Goal: Task Accomplishment & Management: Manage account settings

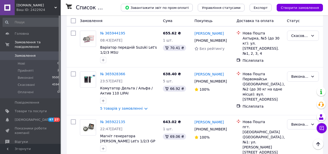
scroll to position [820, 0]
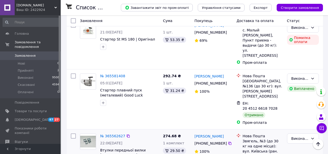
scroll to position [808, 0]
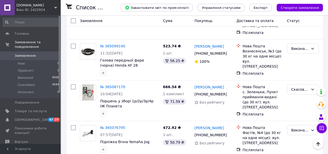
scroll to position [799, 0]
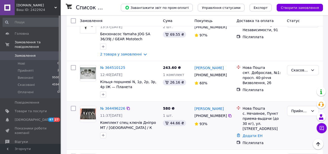
scroll to position [814, 0]
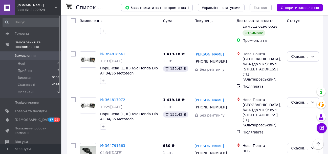
scroll to position [818, 0]
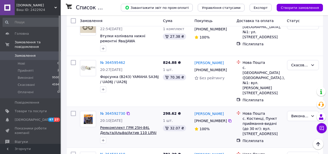
scroll to position [429, 0]
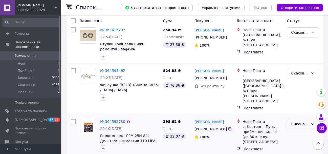
click at [310, 122] on icon at bounding box center [312, 124] width 4 height 4
click at [301, 85] on li "Скасовано" at bounding box center [302, 83] width 31 height 9
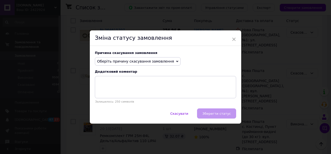
click at [176, 61] on icon at bounding box center [177, 62] width 2 height 2
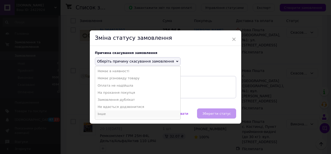
click at [105, 112] on li "Інше" at bounding box center [137, 113] width 85 height 7
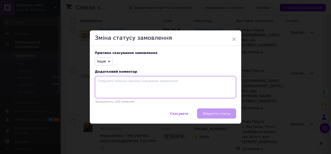
click at [125, 82] on textarea at bounding box center [165, 87] width 141 height 22
type textarea "d"
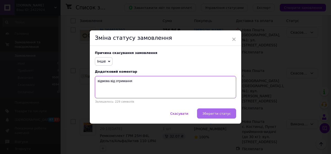
type textarea "відмова від отримання"
click at [220, 112] on span "Зберегти статус" at bounding box center [217, 113] width 29 height 4
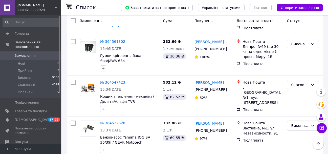
scroll to position [814, 0]
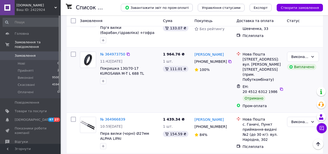
scroll to position [253, 0]
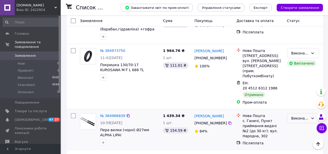
click at [312, 116] on icon at bounding box center [312, 118] width 4 height 4
click at [305, 119] on li "Скасовано" at bounding box center [302, 117] width 31 height 9
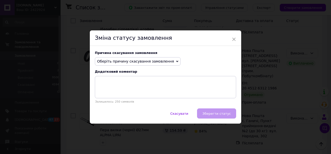
click at [176, 60] on icon at bounding box center [177, 61] width 2 height 2
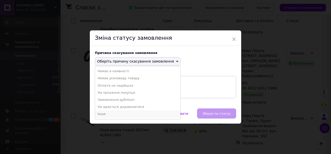
click at [102, 113] on li "Інше" at bounding box center [137, 113] width 85 height 7
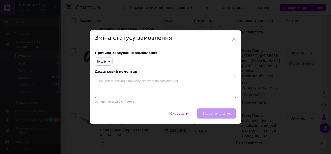
click at [111, 81] on textarea at bounding box center [165, 87] width 141 height 22
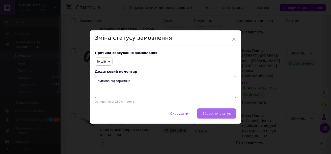
type textarea "відмова від отримння"
click at [217, 113] on span "Зберегти статус" at bounding box center [217, 113] width 29 height 4
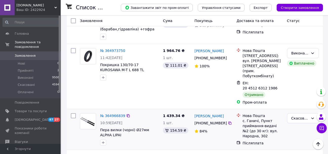
click at [89, 115] on img at bounding box center [88, 121] width 16 height 12
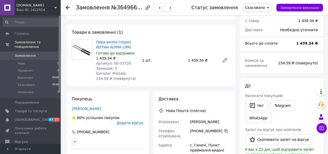
scroll to position [25, 0]
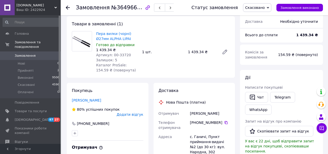
click at [82, 46] on img at bounding box center [82, 41] width 20 height 15
click at [83, 41] on img at bounding box center [82, 41] width 20 height 15
click at [76, 64] on div at bounding box center [82, 51] width 24 height 41
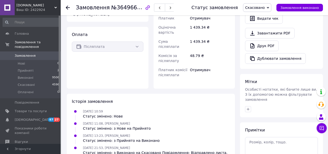
scroll to position [0, 0]
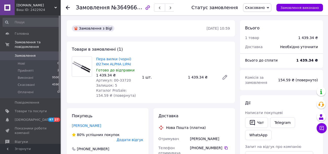
click at [67, 7] on use at bounding box center [68, 8] width 4 height 4
